Goal: Information Seeking & Learning: Understand process/instructions

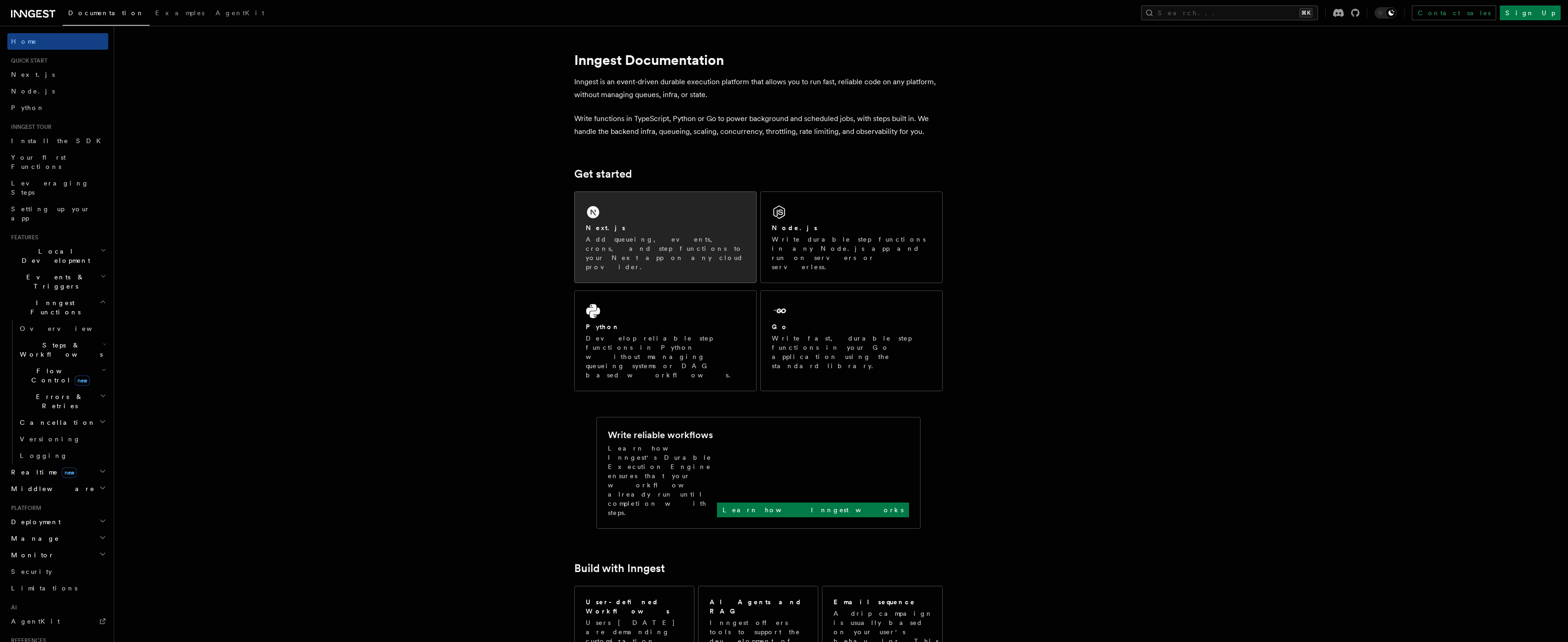
click at [642, 237] on p "Add queueing, events, crons, and step functions to your Next app on any cloud p…" at bounding box center [665, 253] width 160 height 37
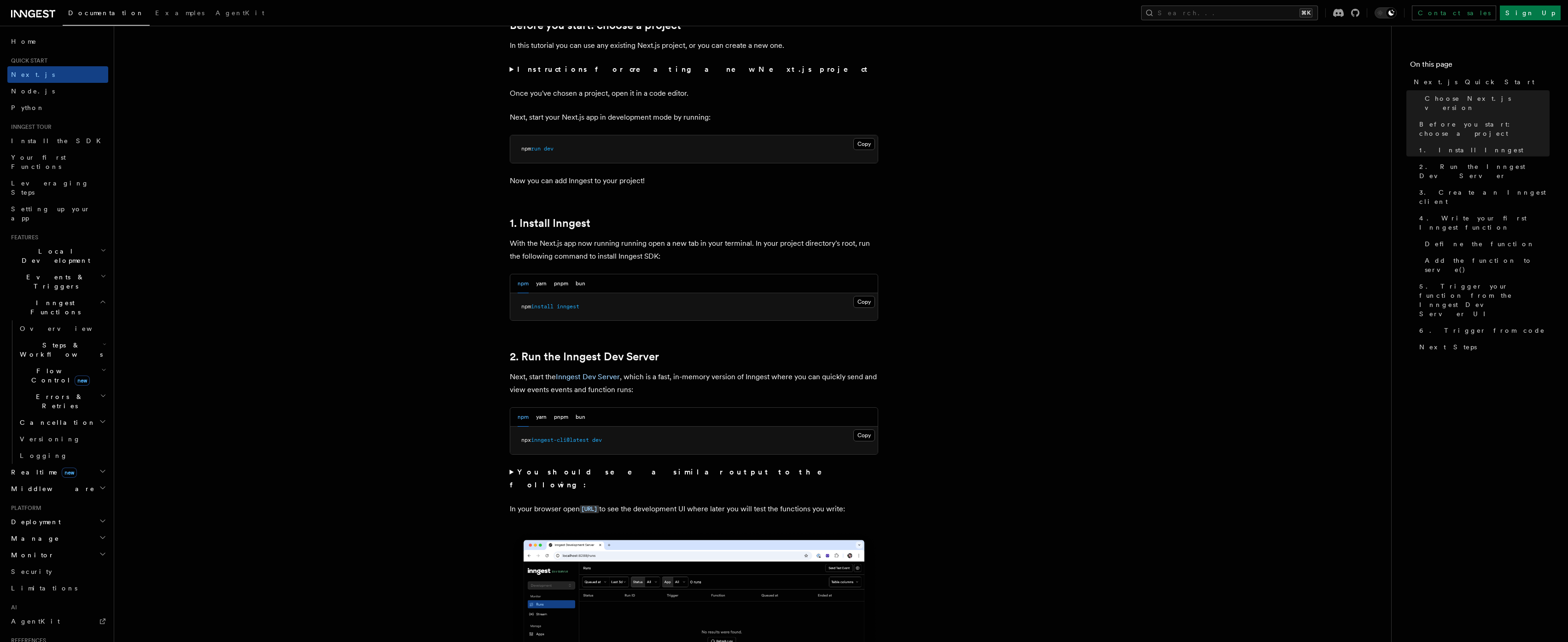
scroll to position [357, 0]
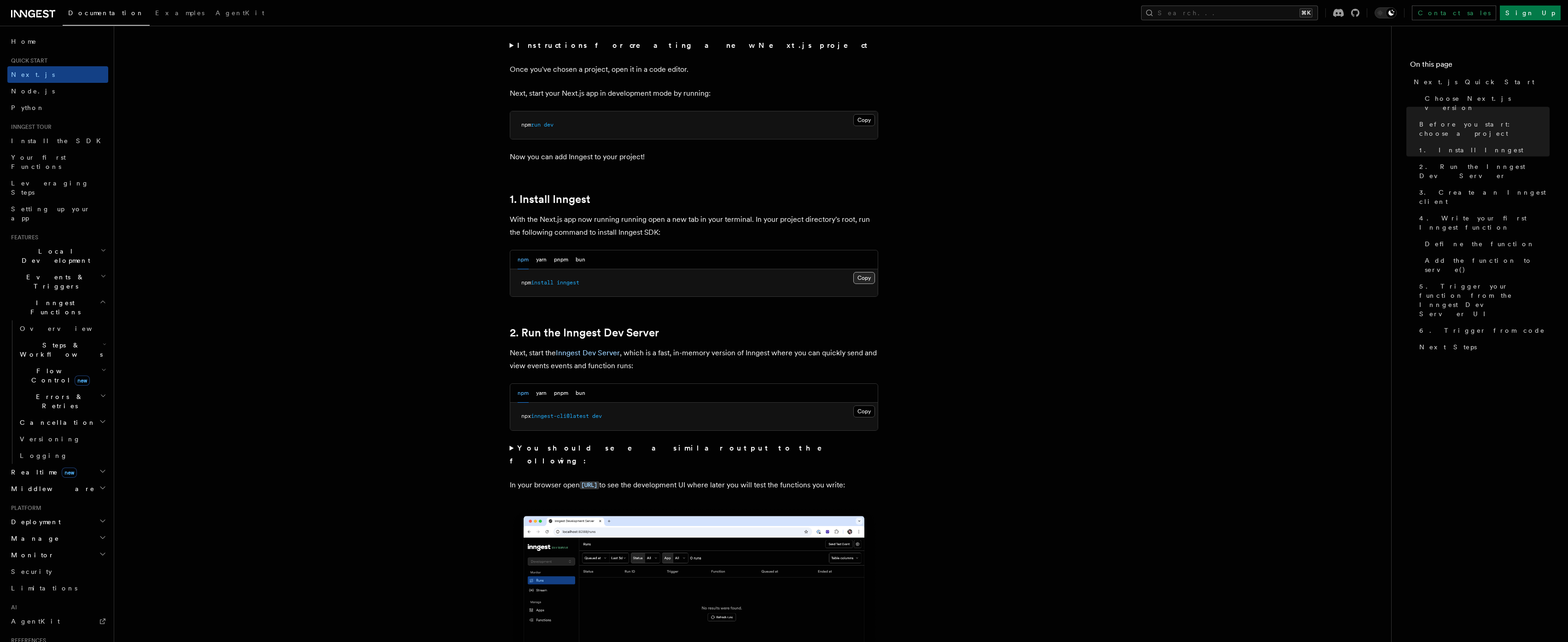
click at [862, 280] on button "Copy Copied" at bounding box center [863, 277] width 22 height 12
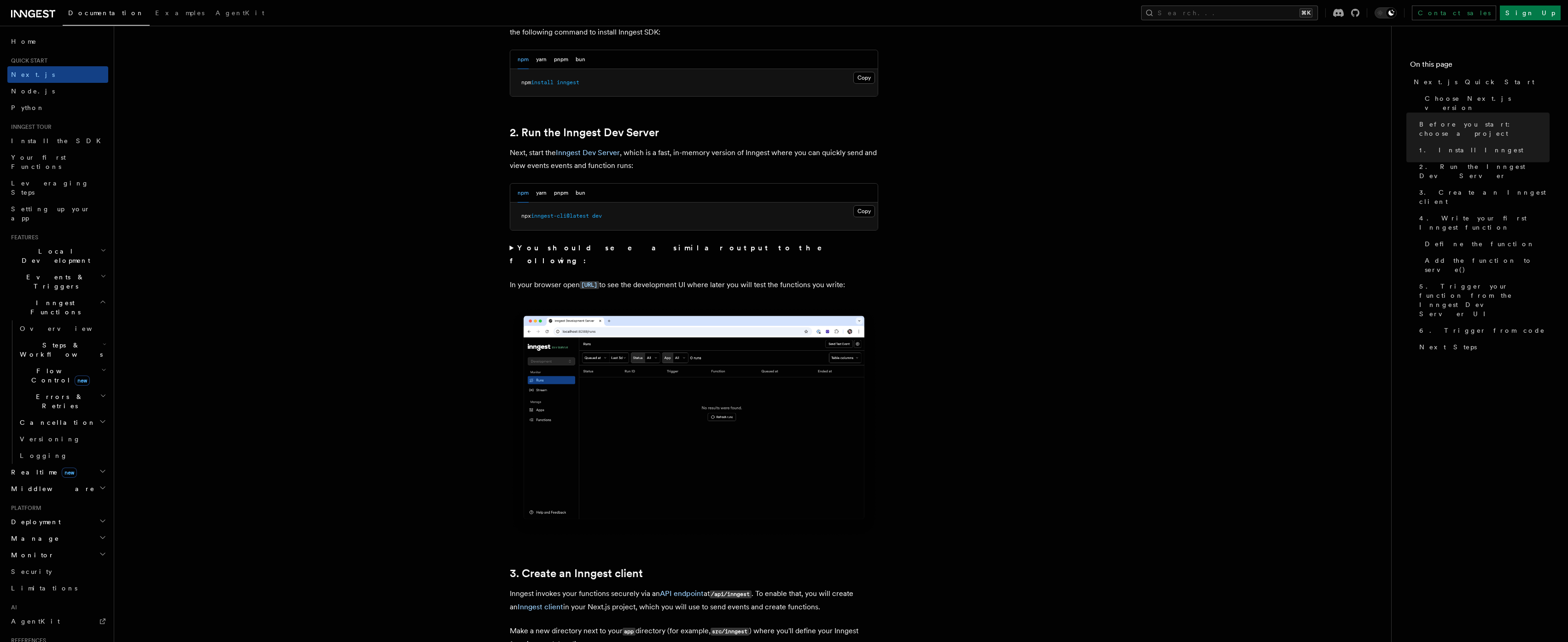
scroll to position [573, 0]
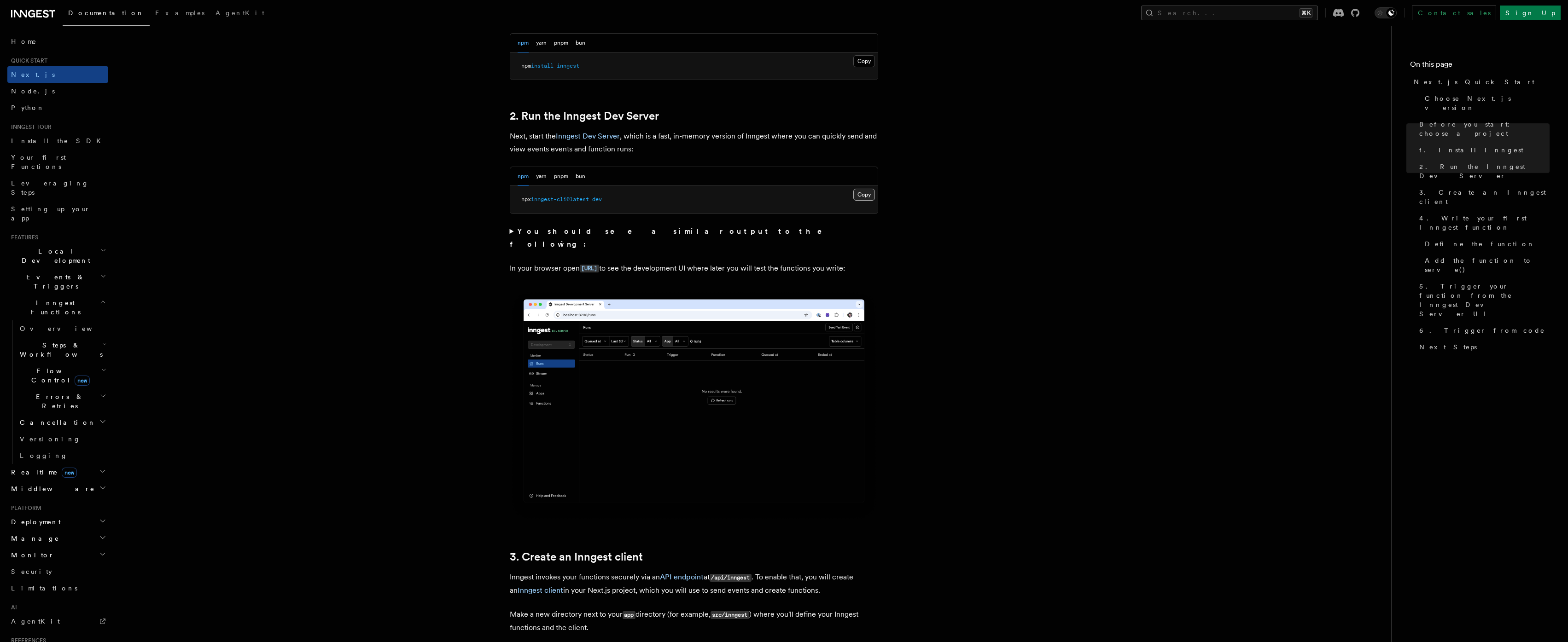
click at [862, 196] on button "Copy Copied" at bounding box center [863, 194] width 22 height 12
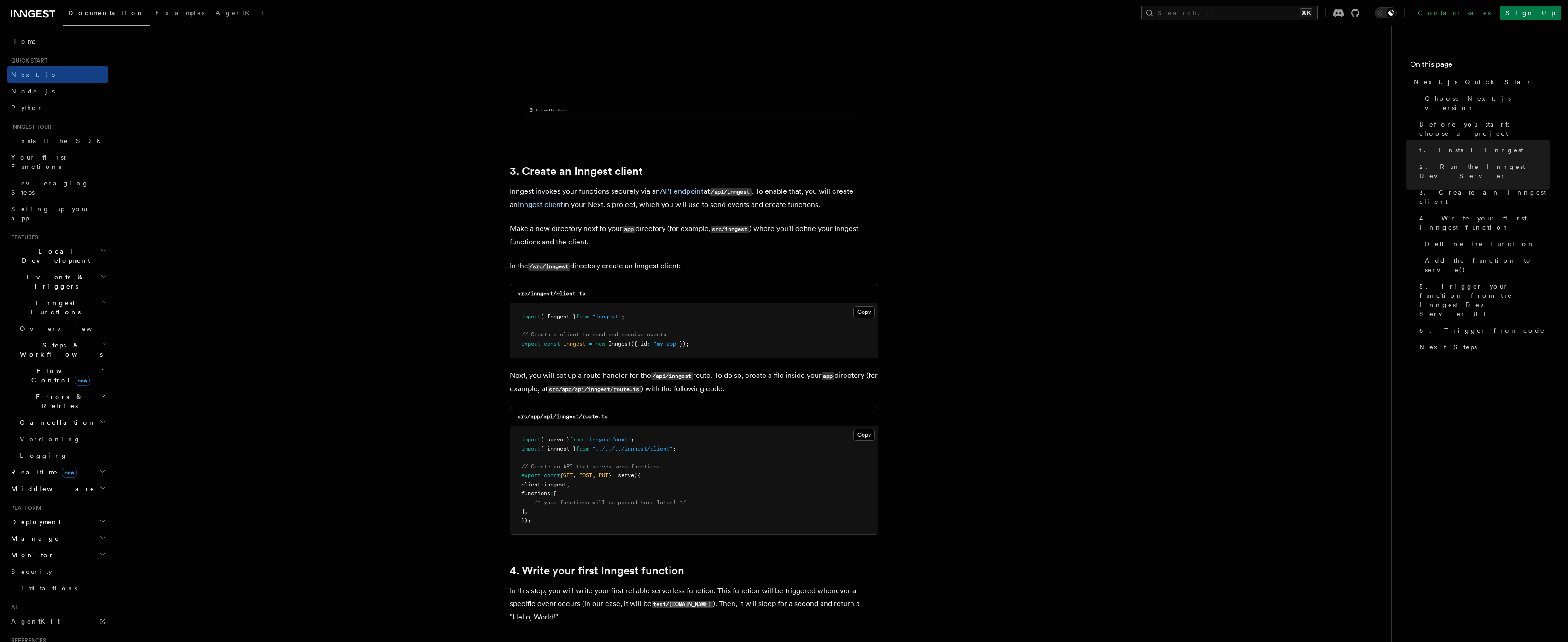
scroll to position [980, 0]
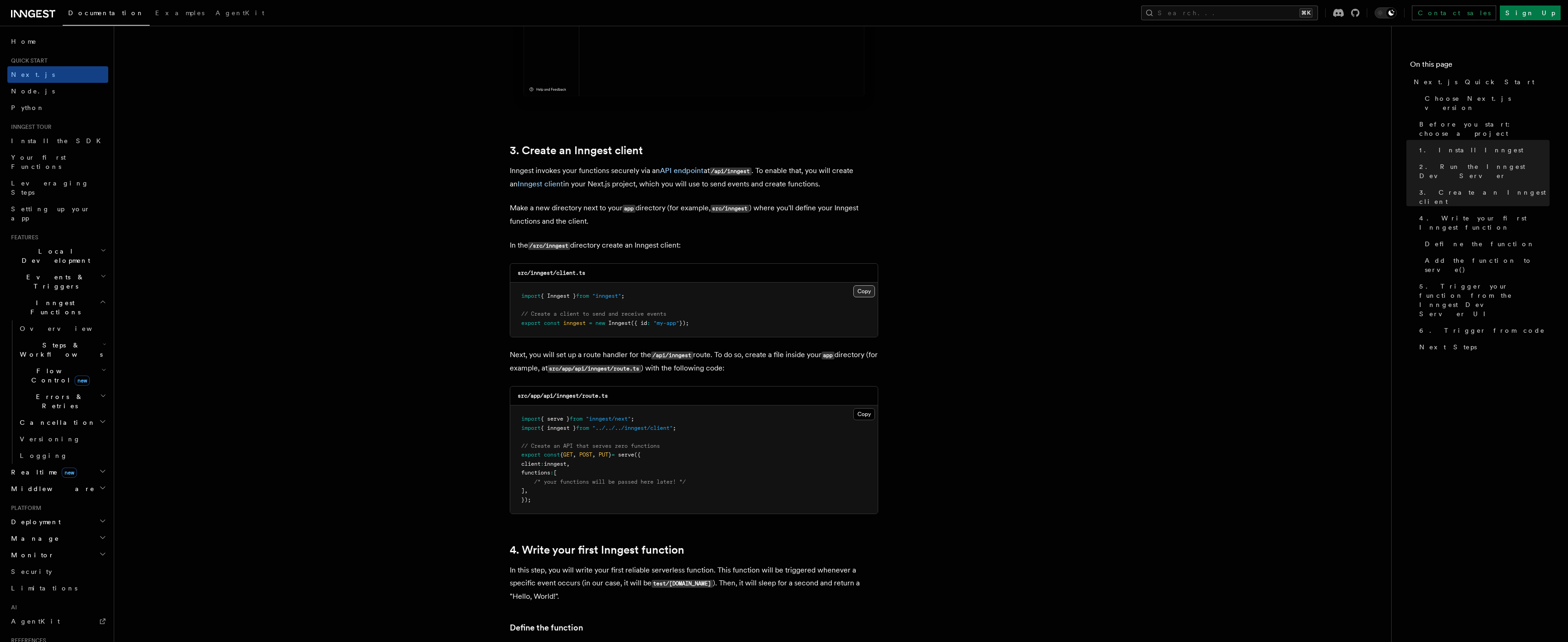
click at [862, 293] on button "Copy Copied" at bounding box center [863, 291] width 22 height 12
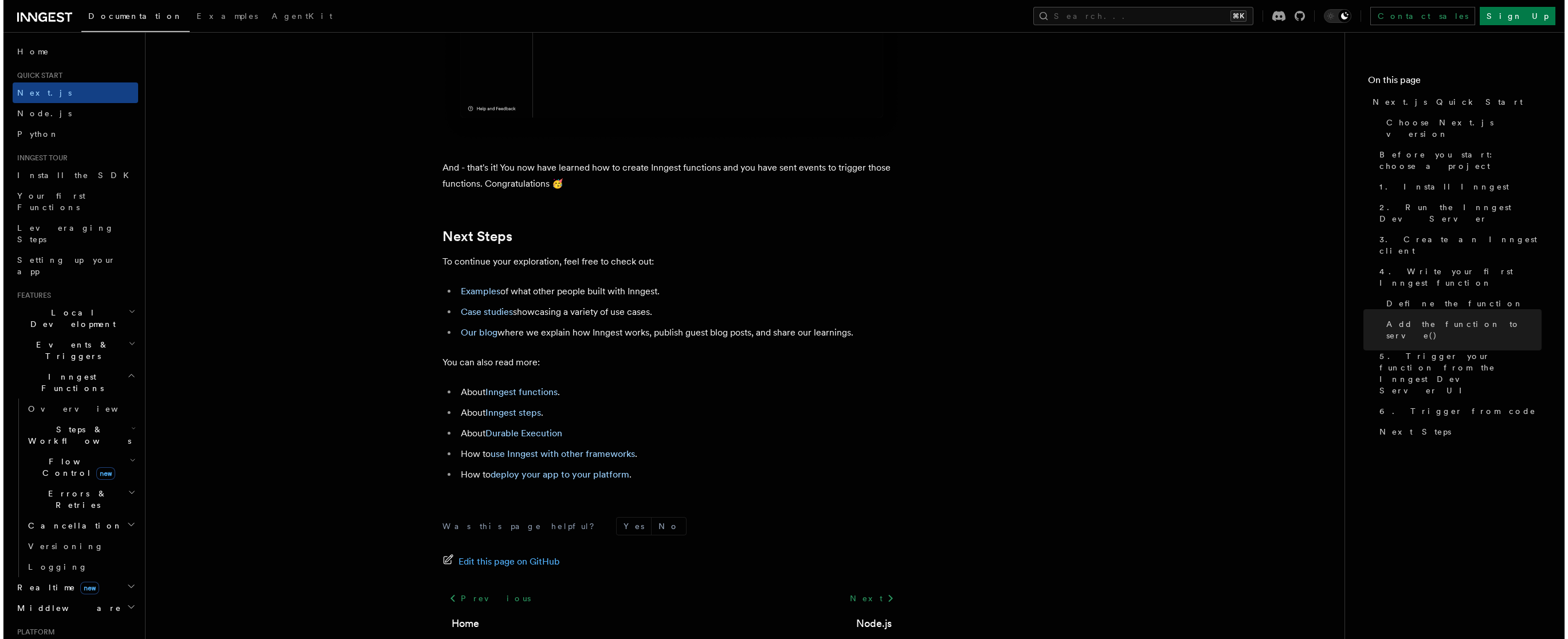
scroll to position [6992, 0]
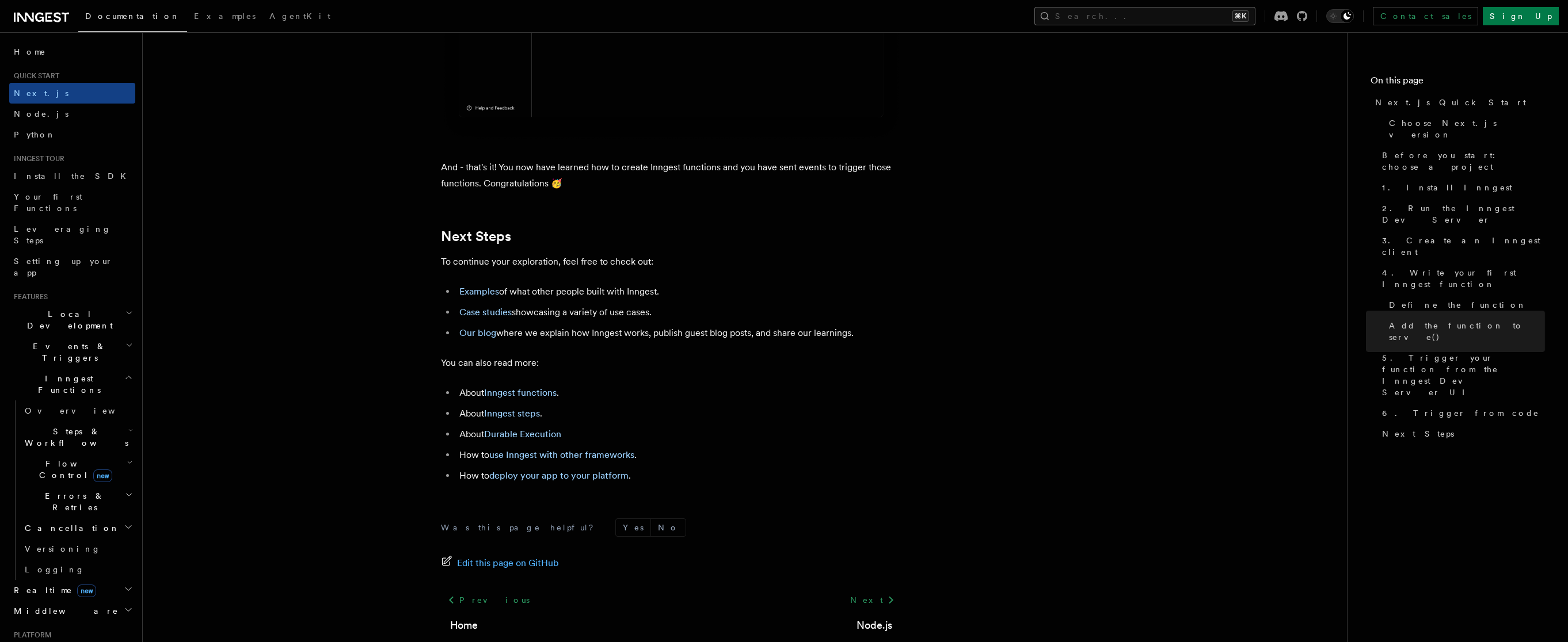
click at [1242, 19] on button "Search... ⌘K" at bounding box center [1145, 16] width 221 height 19
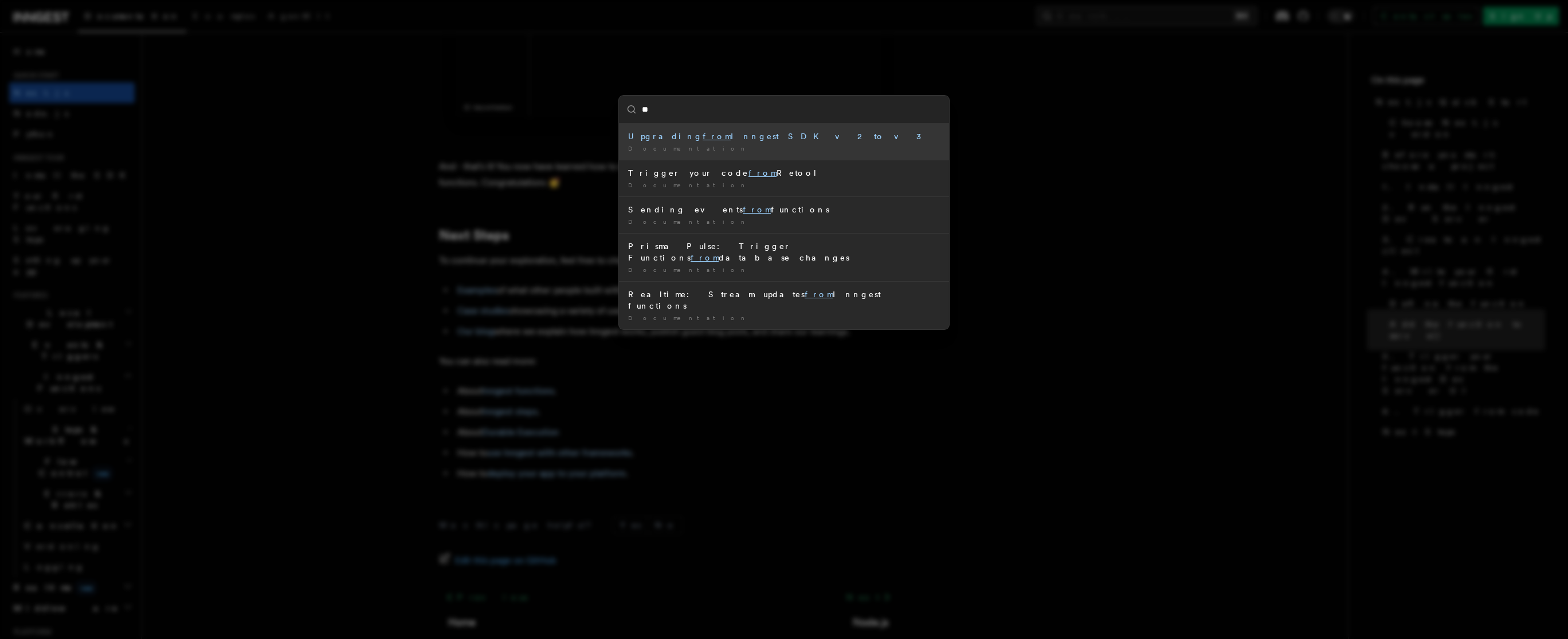
type input "*"
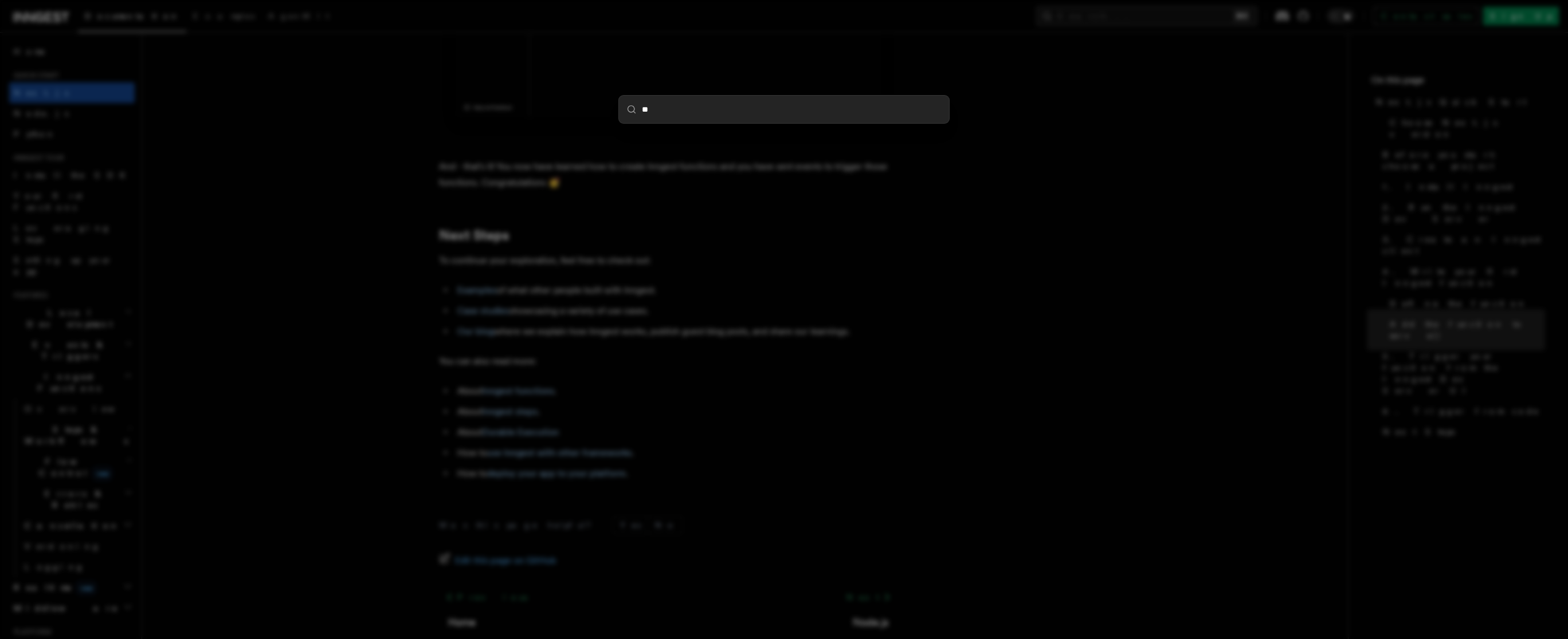
type input "***"
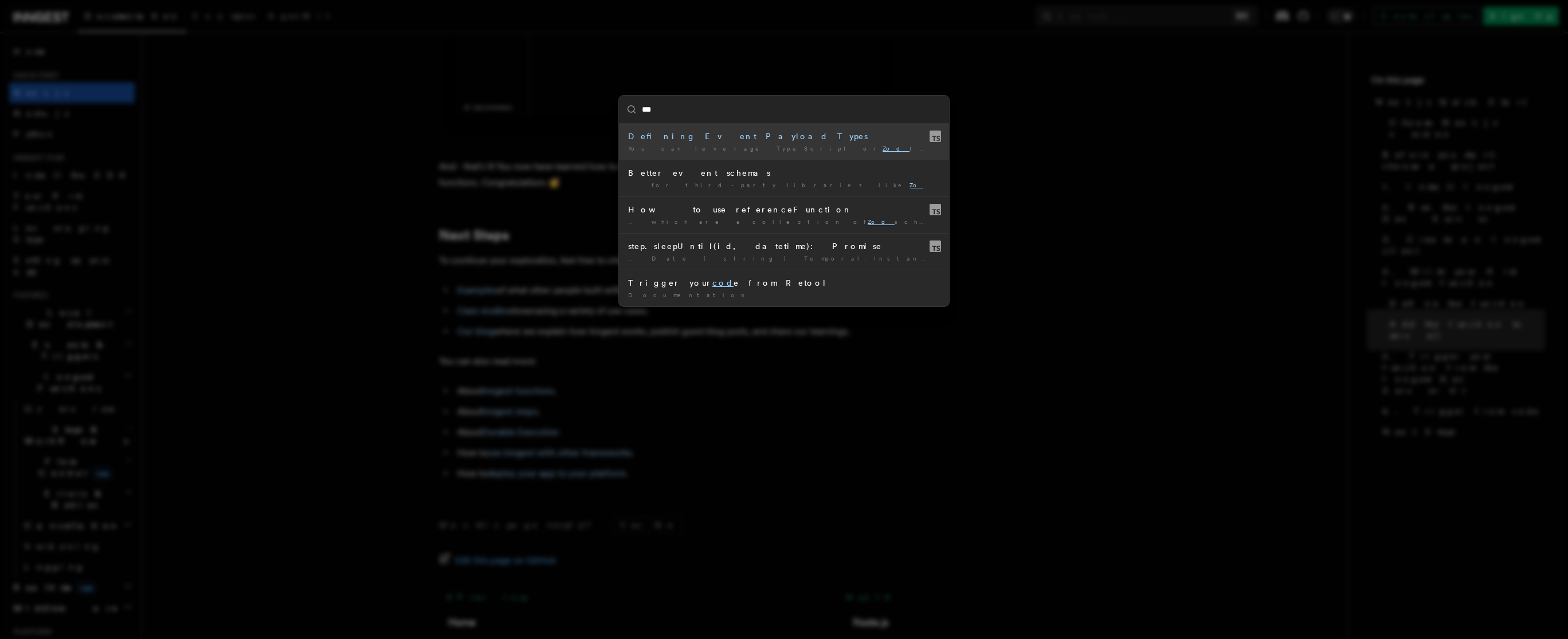
click at [789, 140] on div "Defining Event Payload Types" at bounding box center [784, 136] width 312 height 12
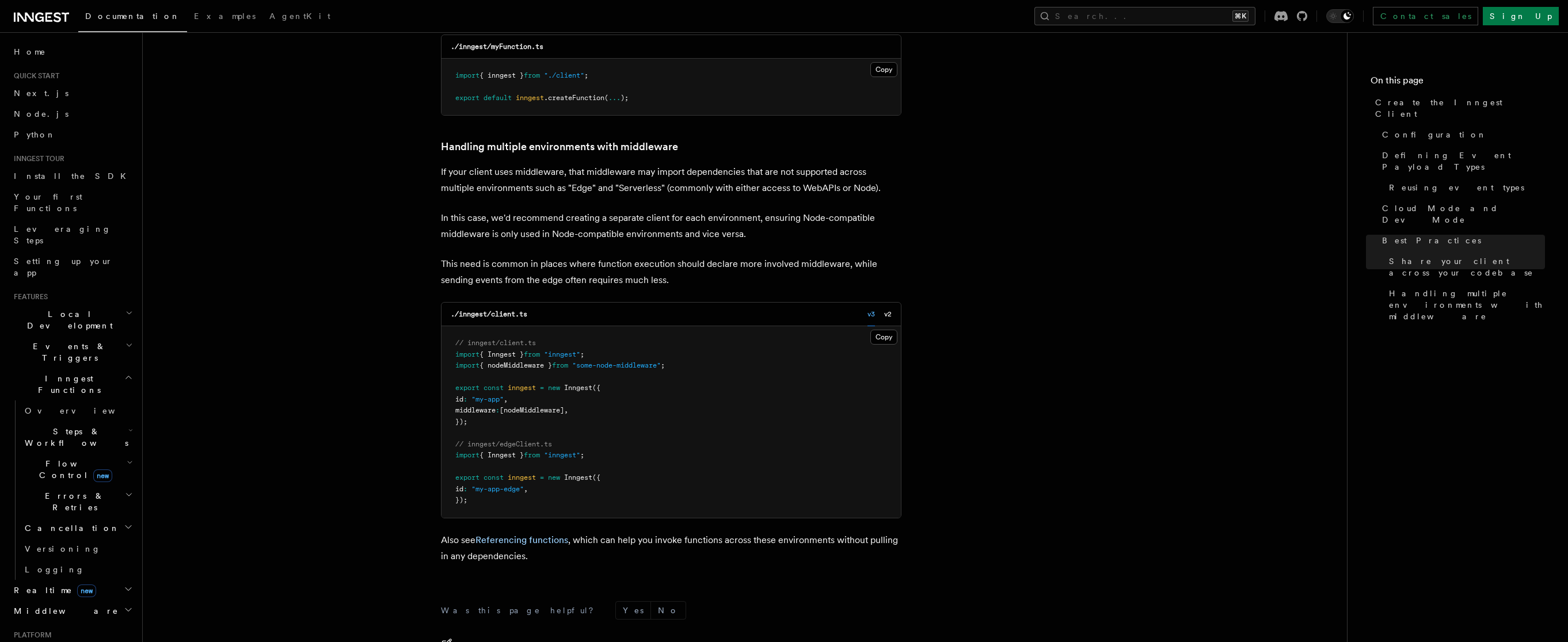
scroll to position [2435, 0]
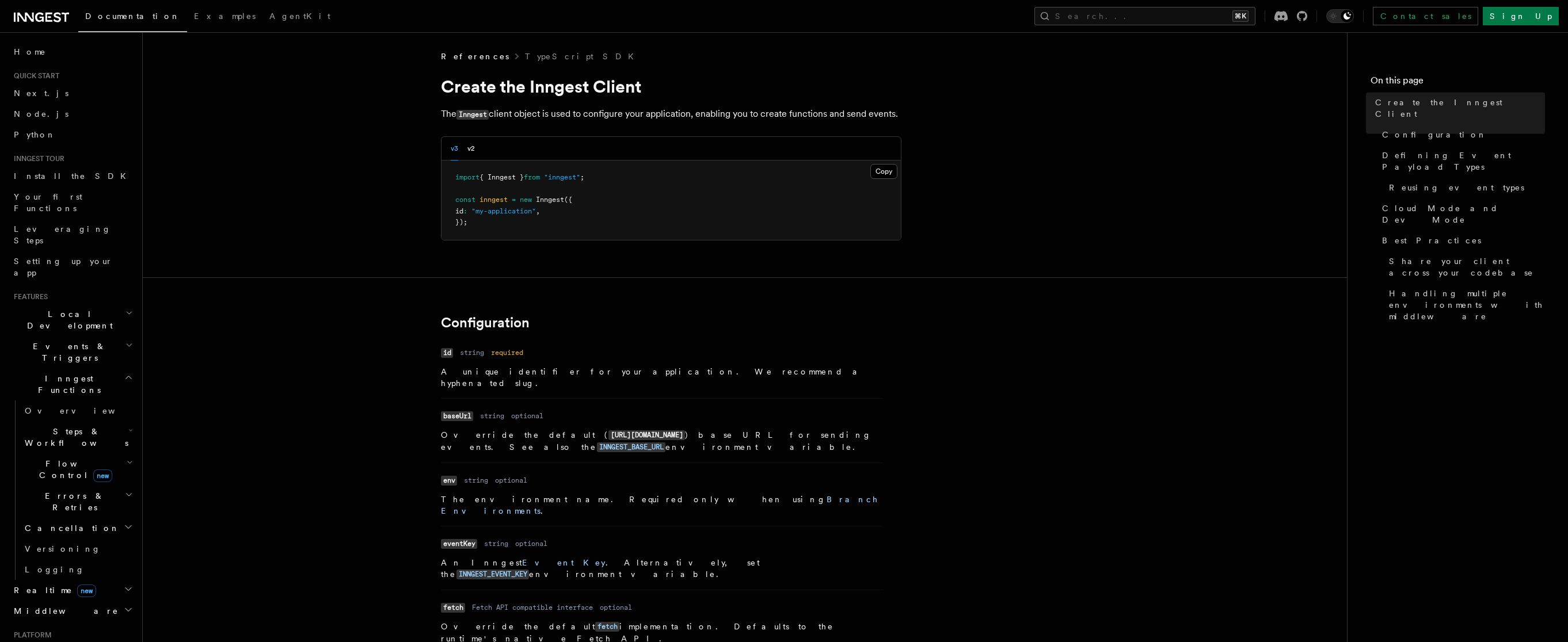
scroll to position [856, 0]
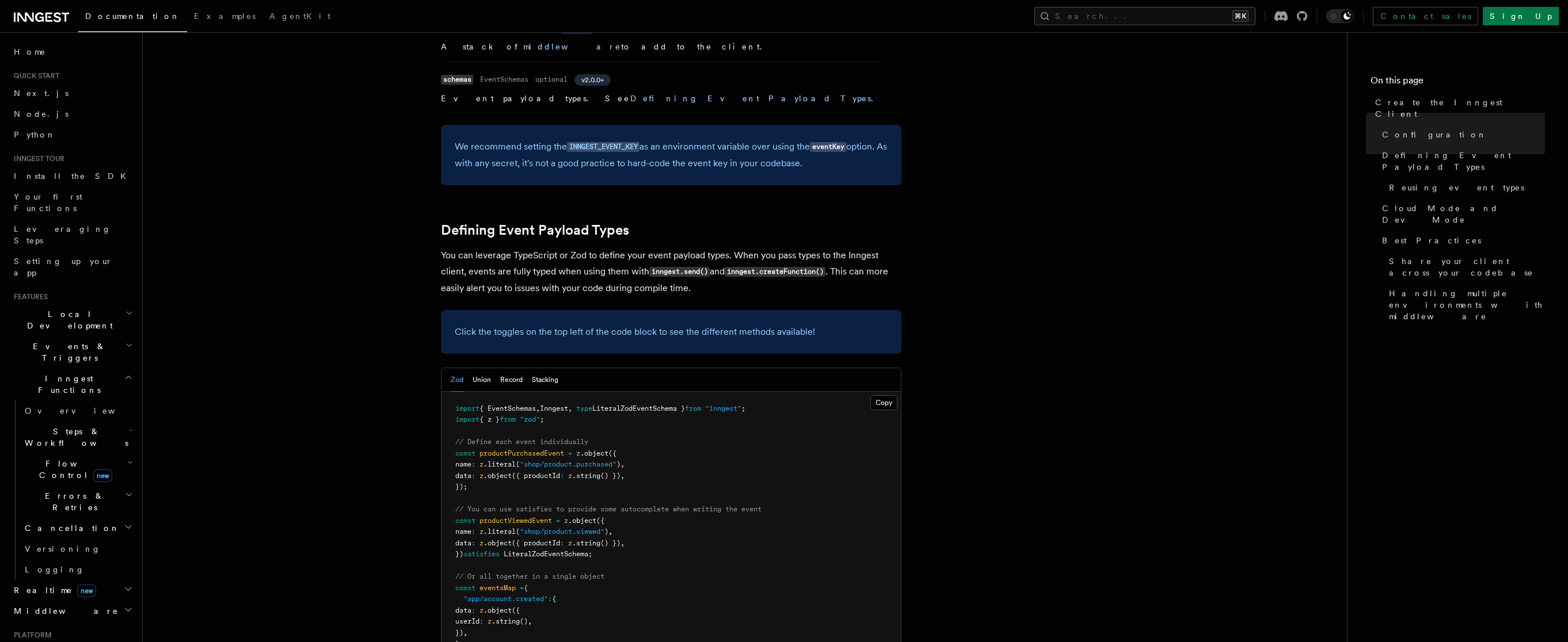
click at [568, 450] on span at bounding box center [566, 453] width 4 height 8
